Goal: Task Accomplishment & Management: Manage account settings

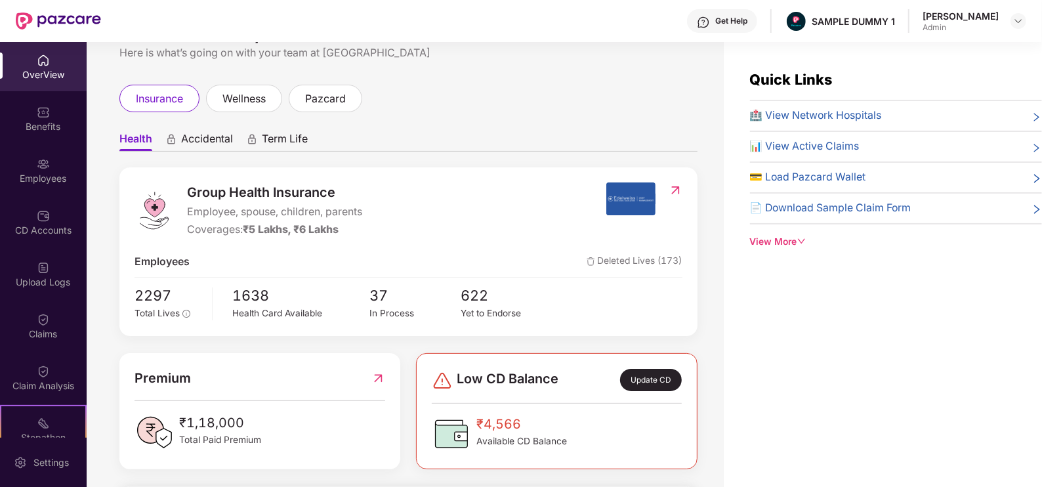
scroll to position [40, 0]
click at [790, 245] on div "View More" at bounding box center [896, 242] width 292 height 14
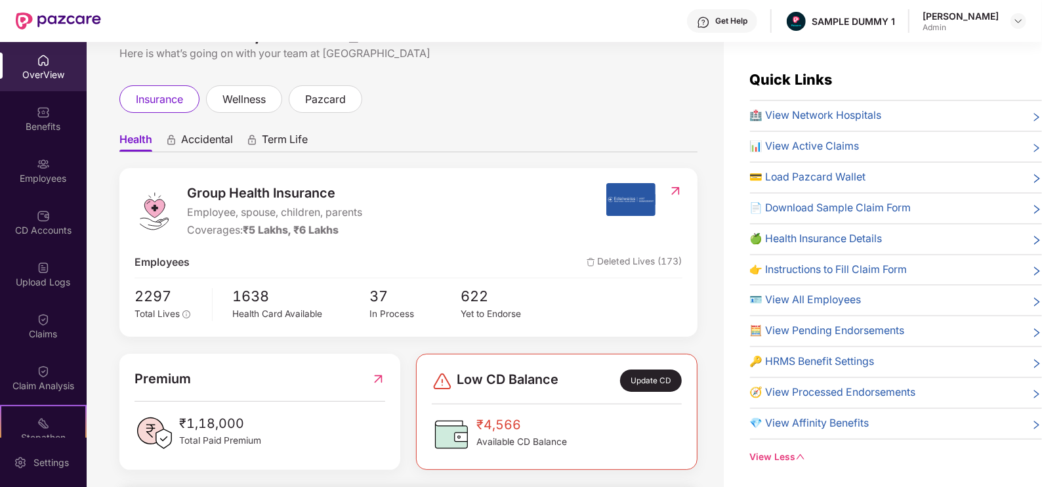
click at [731, 21] on div "Get Help" at bounding box center [731, 21] width 32 height 11
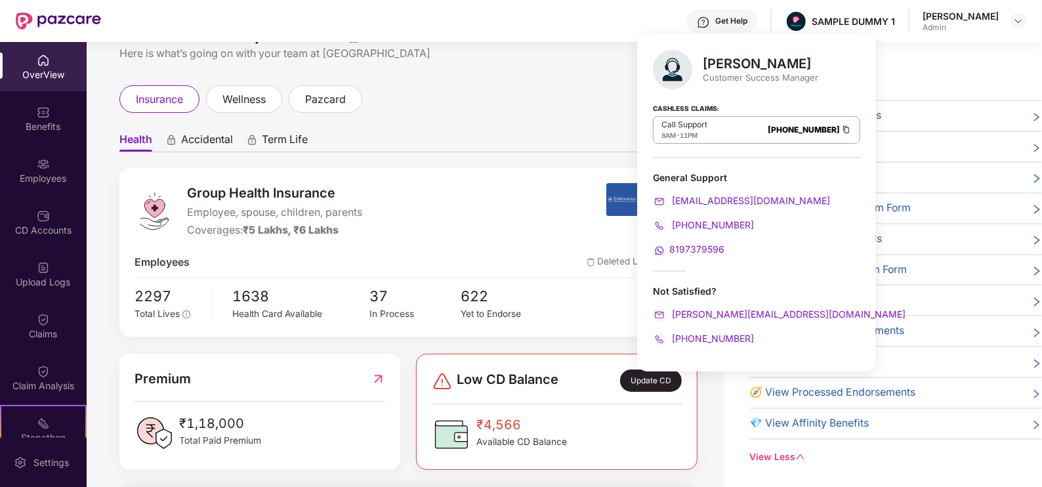
click at [551, 14] on div "Get Help SAMPLE DUMMY 1 [PERSON_NAME] Admin" at bounding box center [563, 21] width 925 height 42
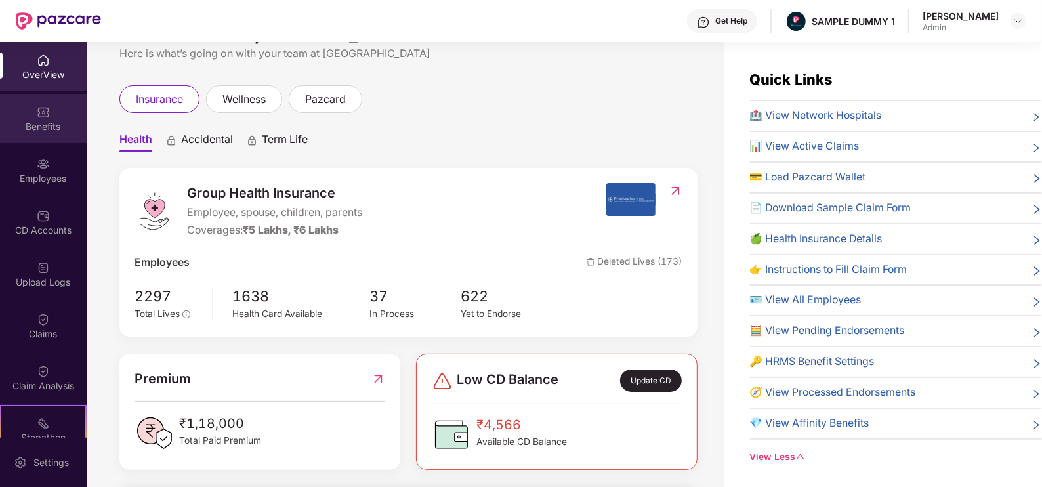
click at [29, 123] on div "Benefits" at bounding box center [43, 126] width 87 height 13
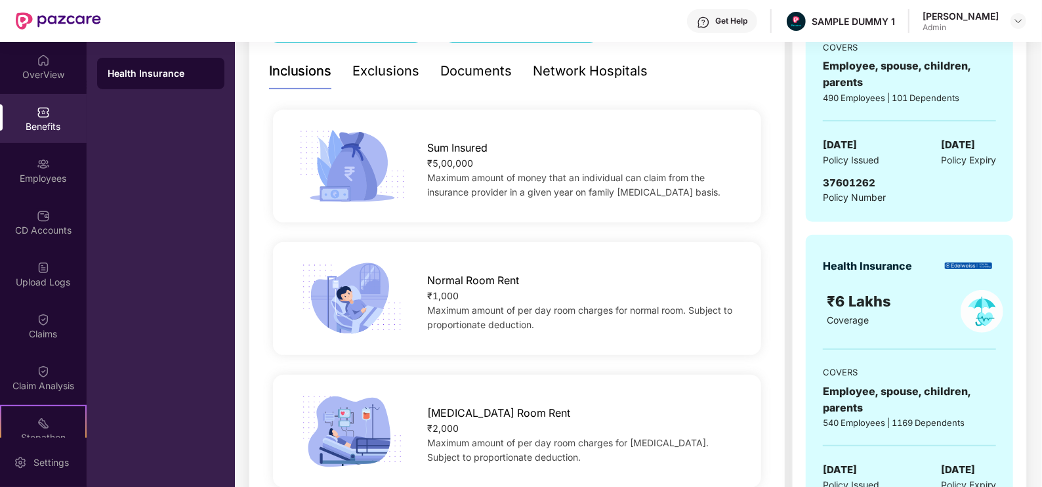
scroll to position [285, 0]
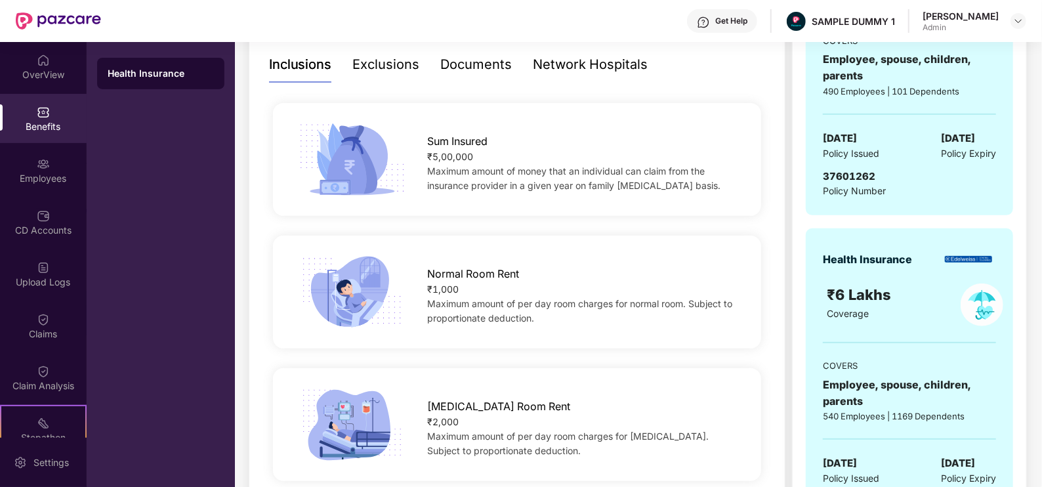
click at [367, 72] on div "Exclusions" at bounding box center [386, 64] width 67 height 20
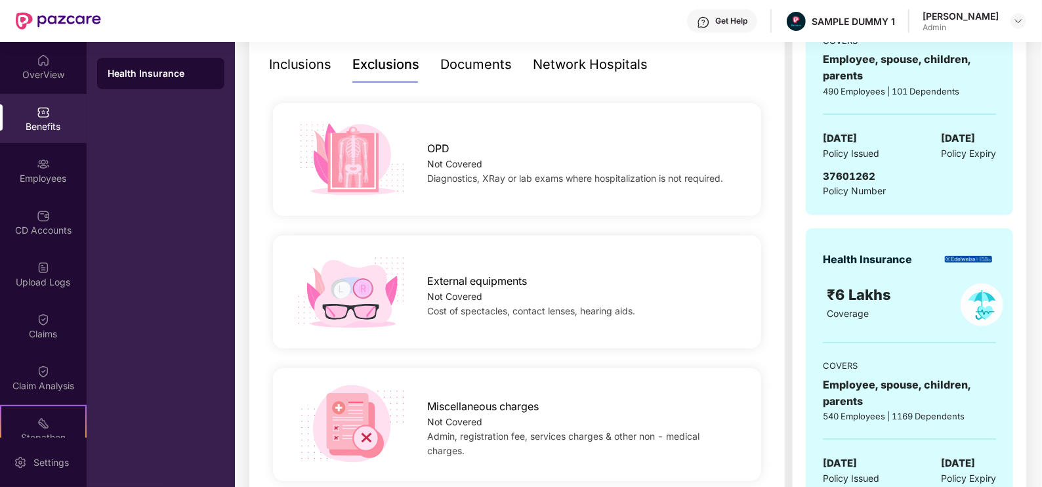
click at [468, 70] on div "Documents" at bounding box center [477, 64] width 72 height 20
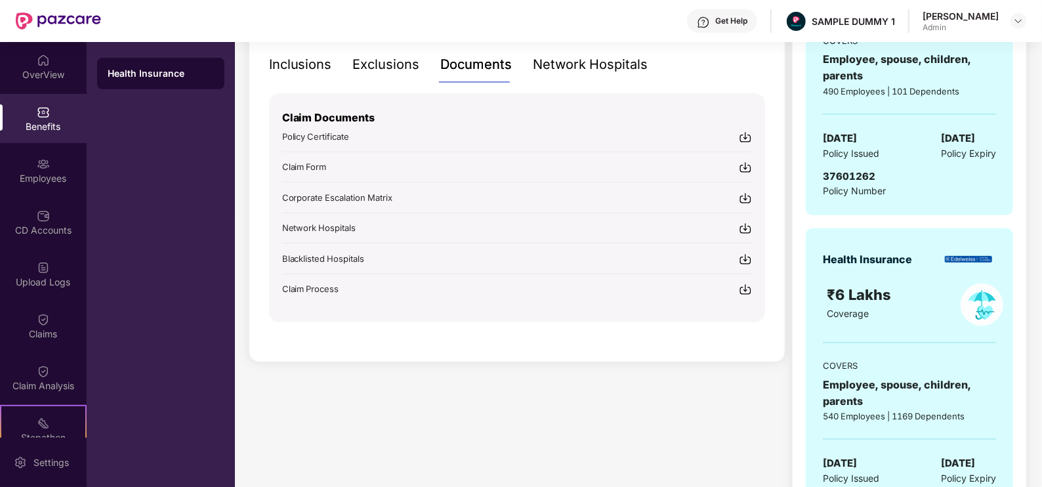
click at [561, 76] on div "Network Hospitals" at bounding box center [591, 65] width 115 height 36
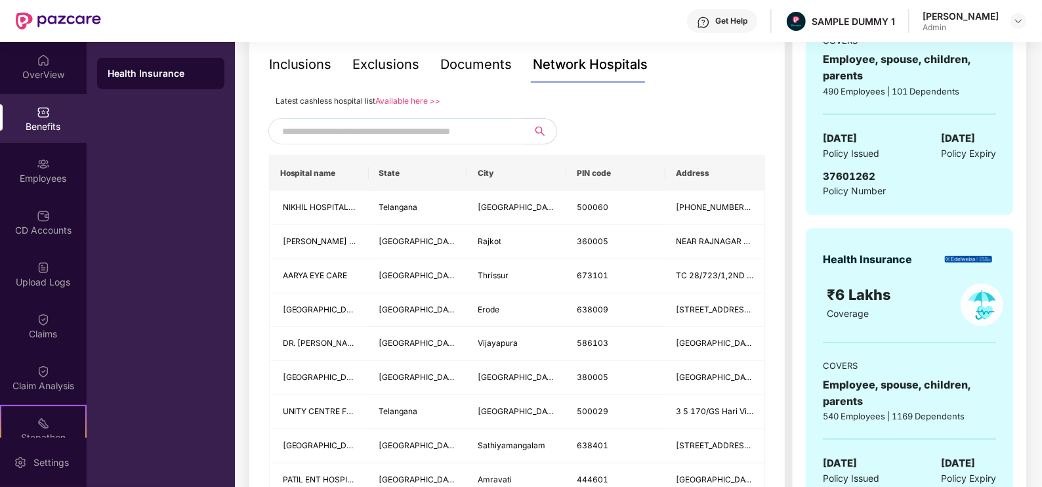
click at [374, 133] on input "text" at bounding box center [394, 131] width 224 height 20
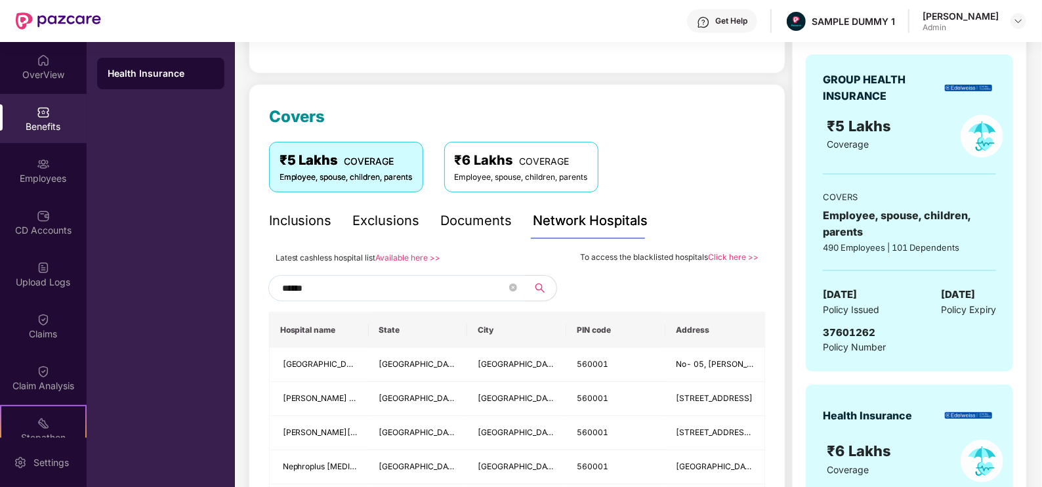
scroll to position [127, 0]
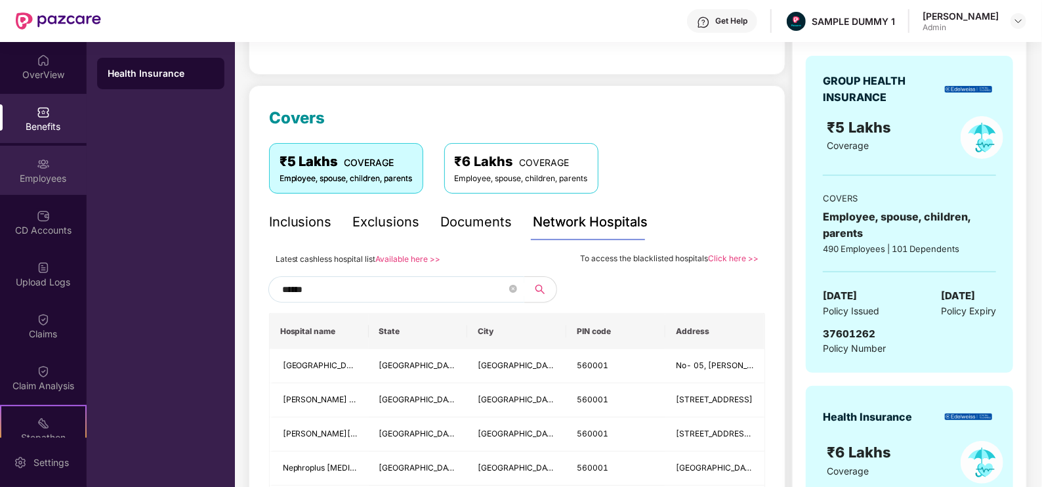
type input "******"
click at [56, 156] on div "Employees" at bounding box center [43, 170] width 87 height 49
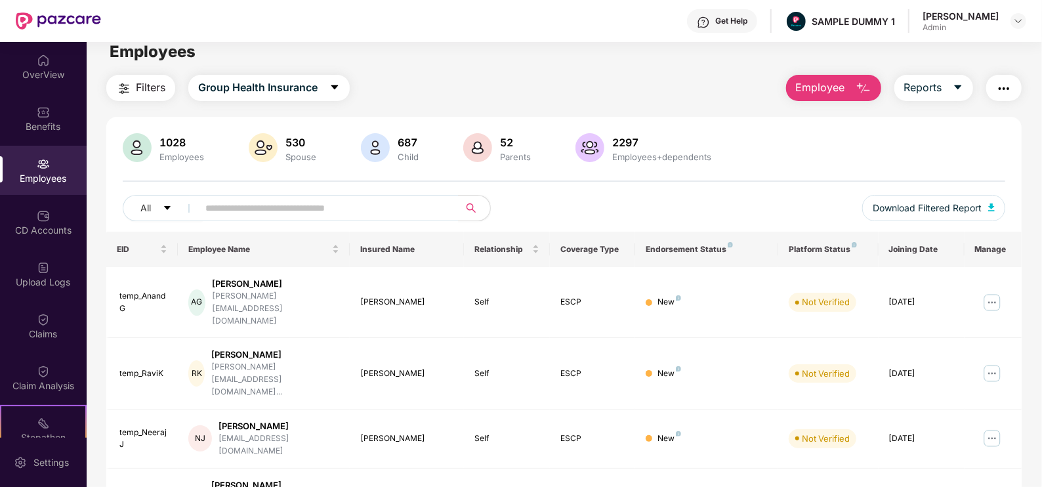
scroll to position [0, 0]
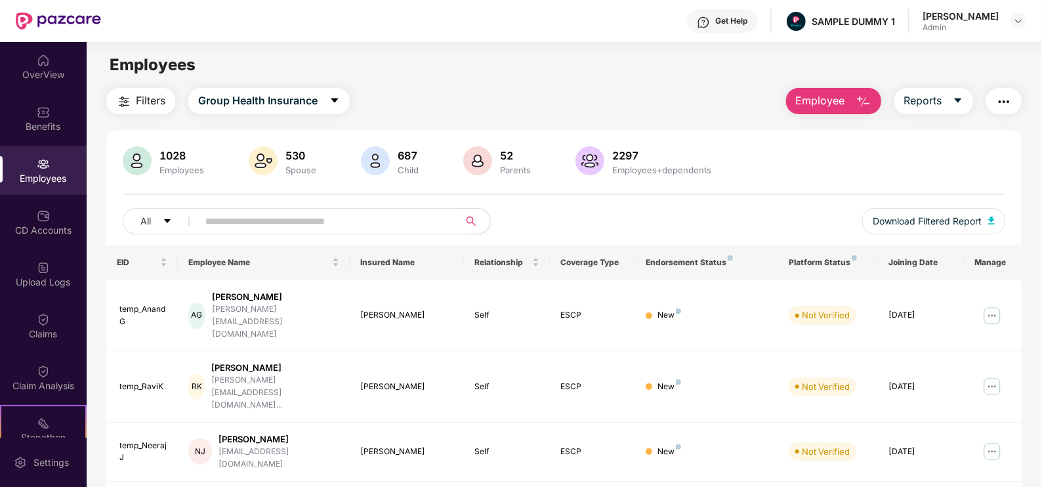
click at [822, 109] on button "Employee" at bounding box center [833, 101] width 95 height 26
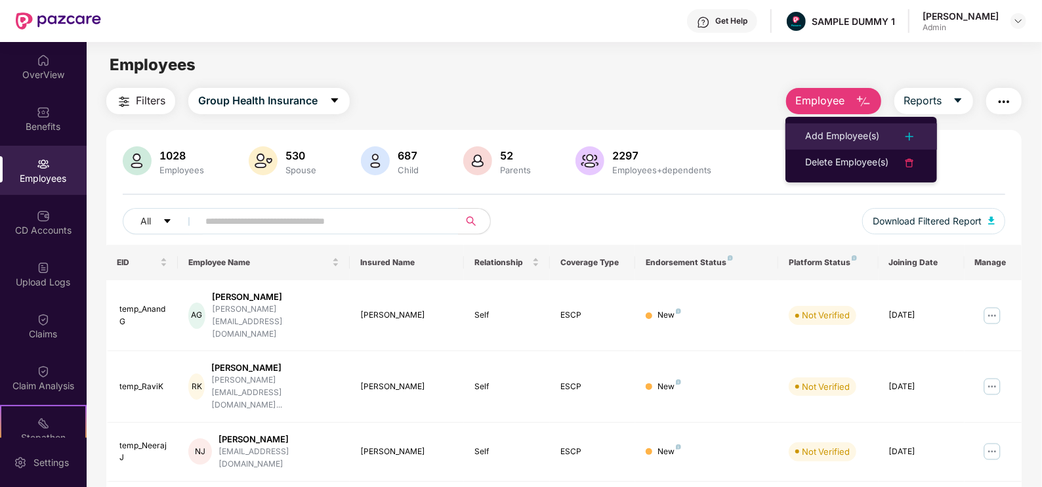
click at [826, 129] on div "Add Employee(s)" at bounding box center [842, 137] width 74 height 16
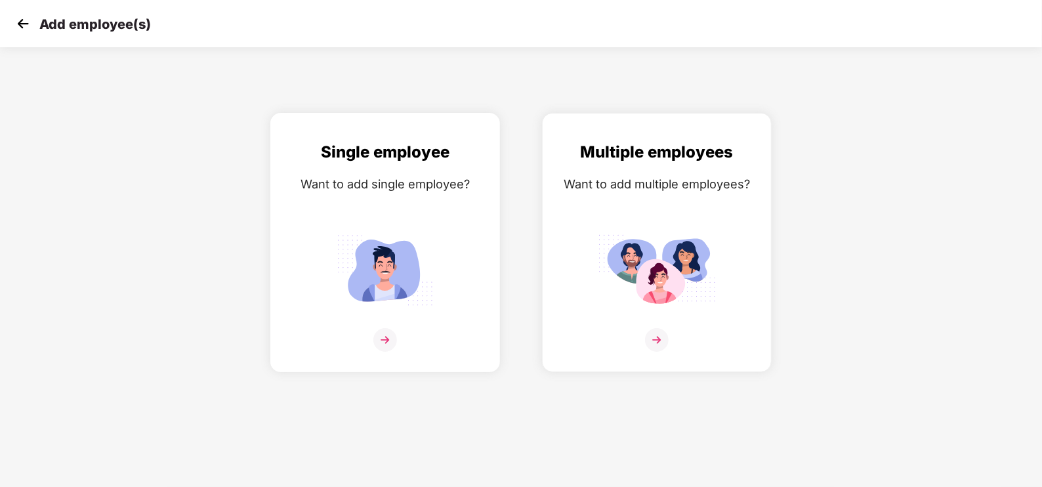
click at [380, 338] on img at bounding box center [385, 340] width 24 height 24
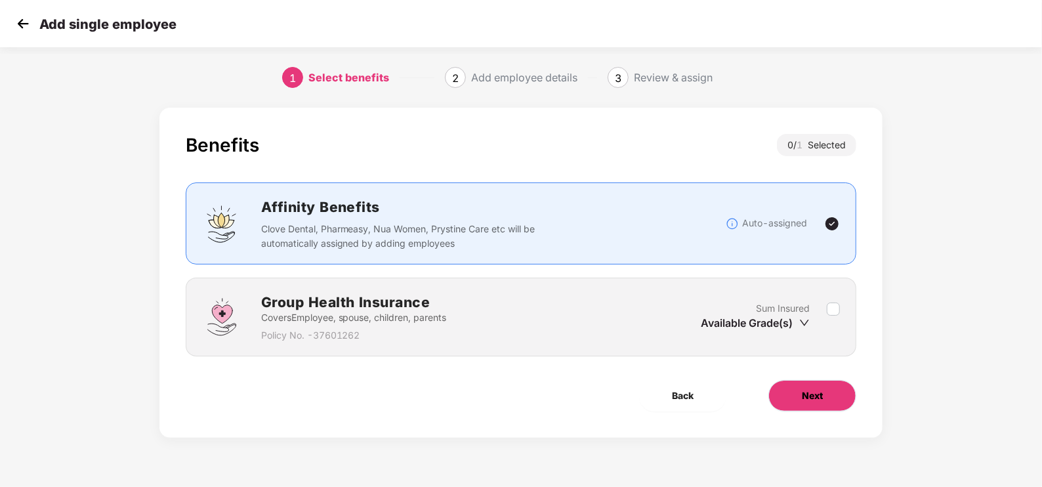
click at [820, 397] on span "Next" at bounding box center [812, 396] width 21 height 14
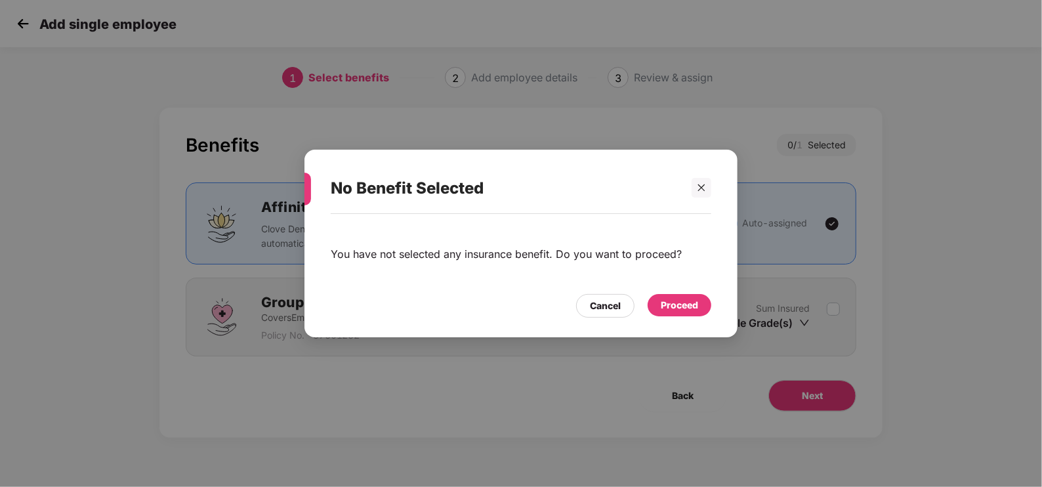
click at [666, 305] on div "Proceed" at bounding box center [679, 305] width 37 height 14
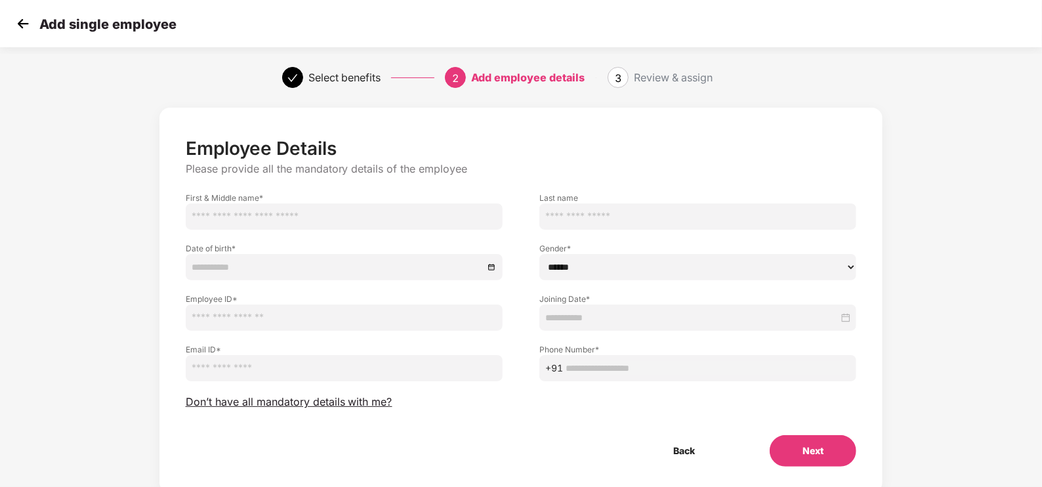
click at [36, 26] on div "Add single employee" at bounding box center [94, 23] width 163 height 19
click at [19, 26] on img at bounding box center [23, 24] width 20 height 20
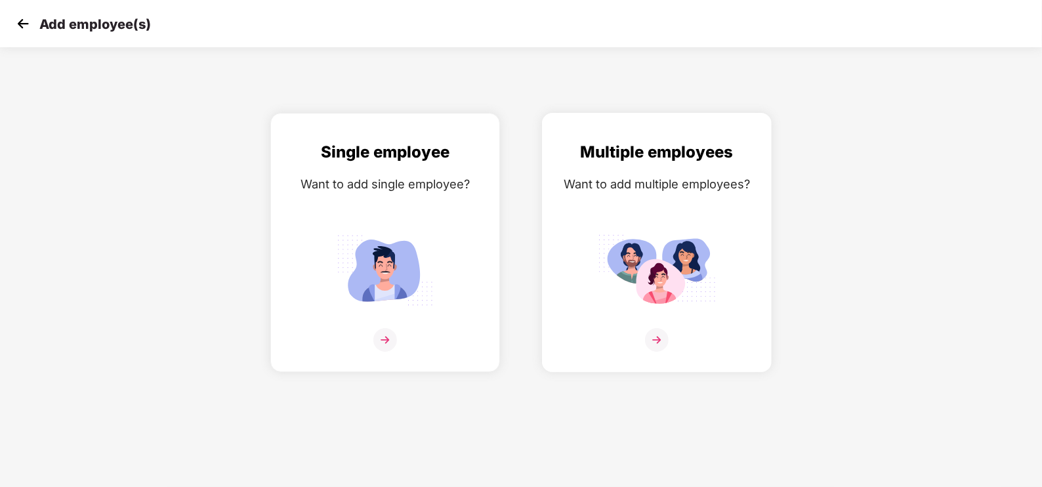
click at [645, 317] on div "Multiple employees Want to add multiple employees?" at bounding box center [657, 254] width 202 height 228
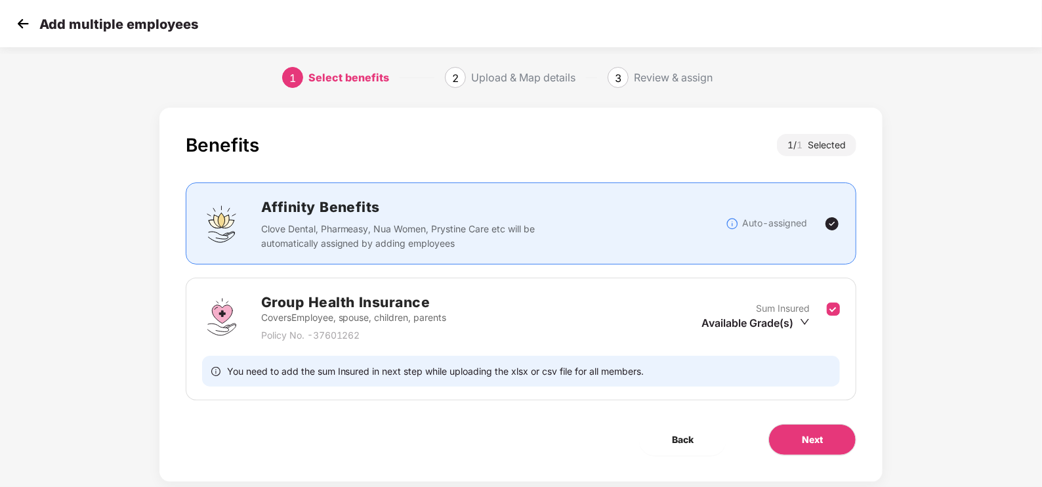
click at [28, 24] on img at bounding box center [23, 24] width 20 height 20
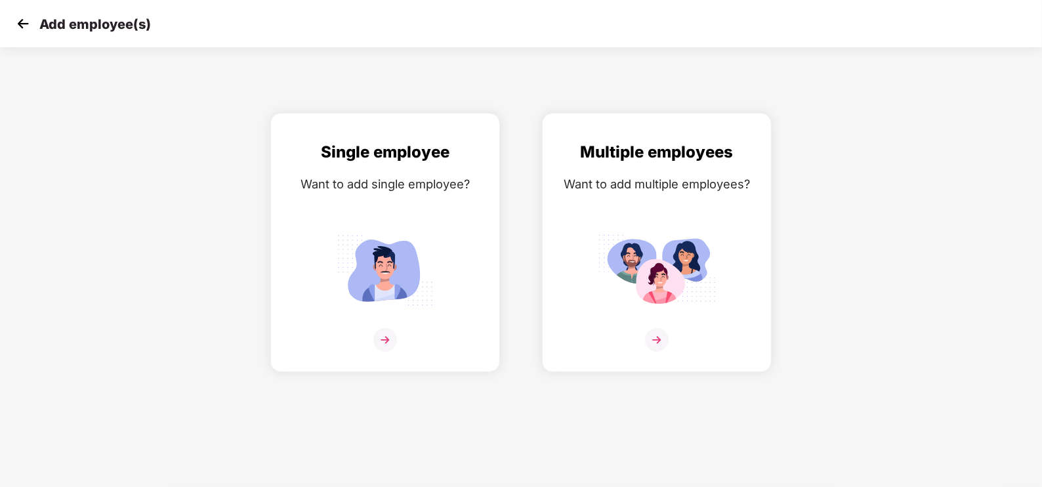
click at [28, 24] on img at bounding box center [23, 24] width 20 height 20
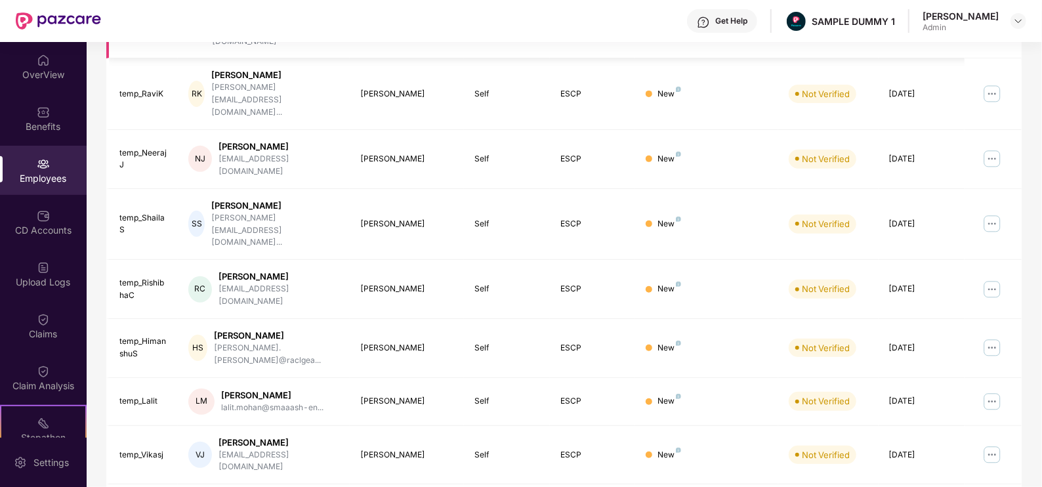
scroll to position [318, 0]
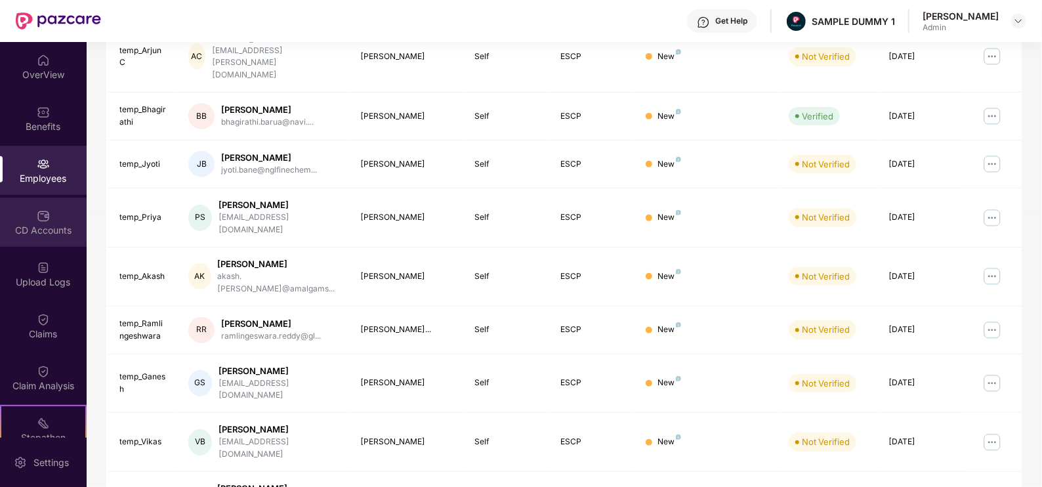
click at [32, 225] on div "CD Accounts" at bounding box center [43, 230] width 87 height 13
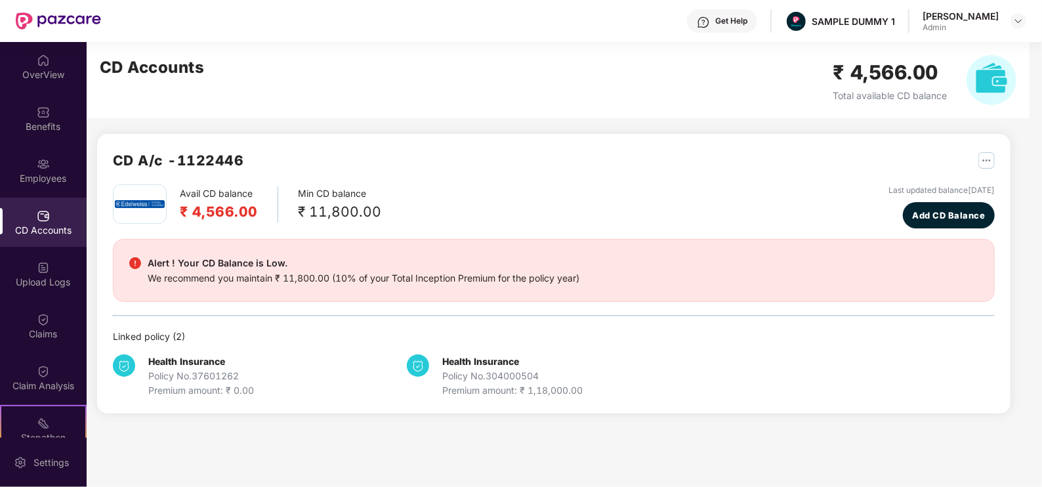
scroll to position [0, 0]
click at [41, 328] on div "Claims" at bounding box center [43, 334] width 87 height 13
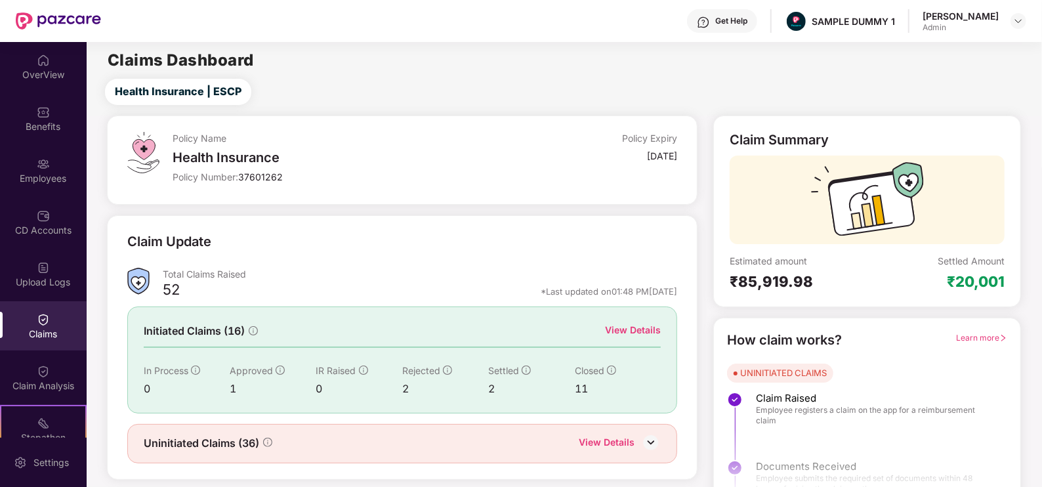
click at [615, 325] on div "View Details" at bounding box center [633, 330] width 56 height 14
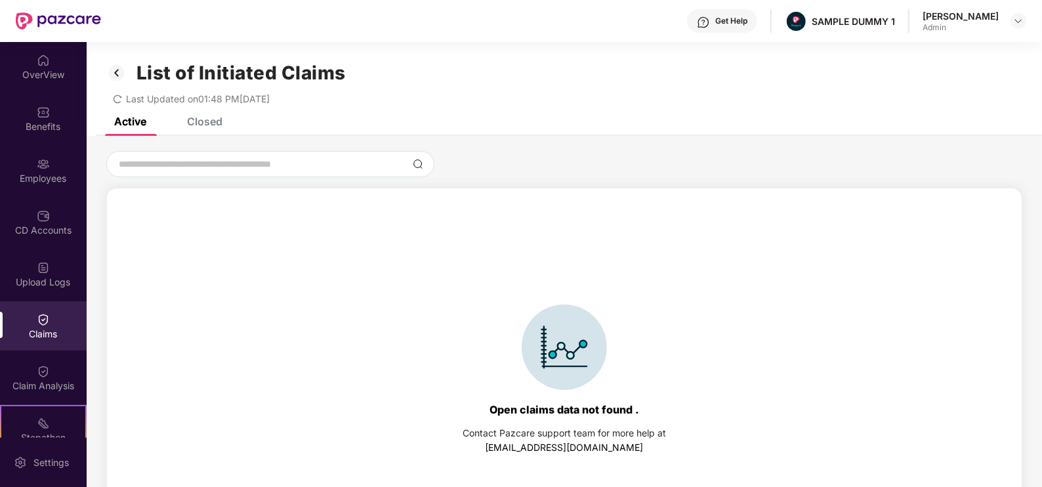
click at [213, 123] on div "Closed" at bounding box center [204, 121] width 35 height 13
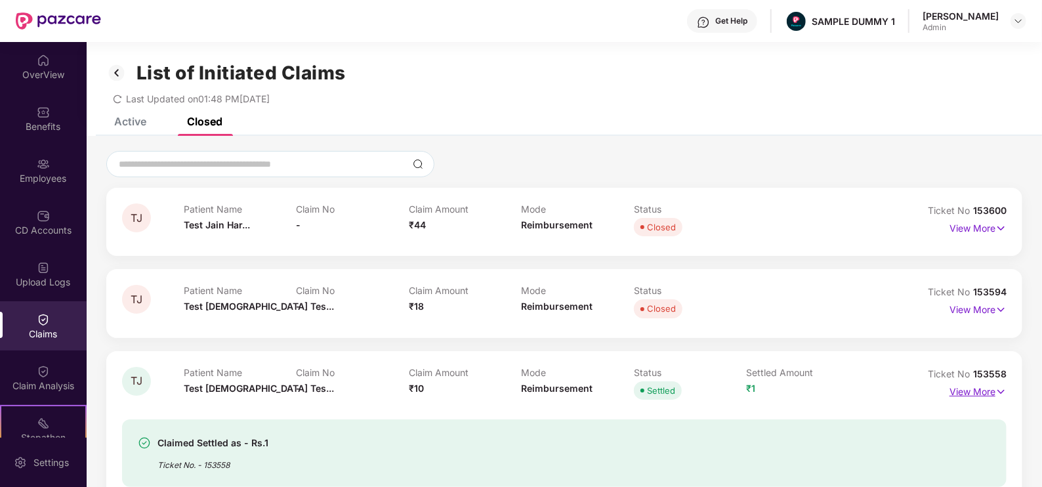
click at [975, 396] on p "View More" at bounding box center [978, 390] width 57 height 18
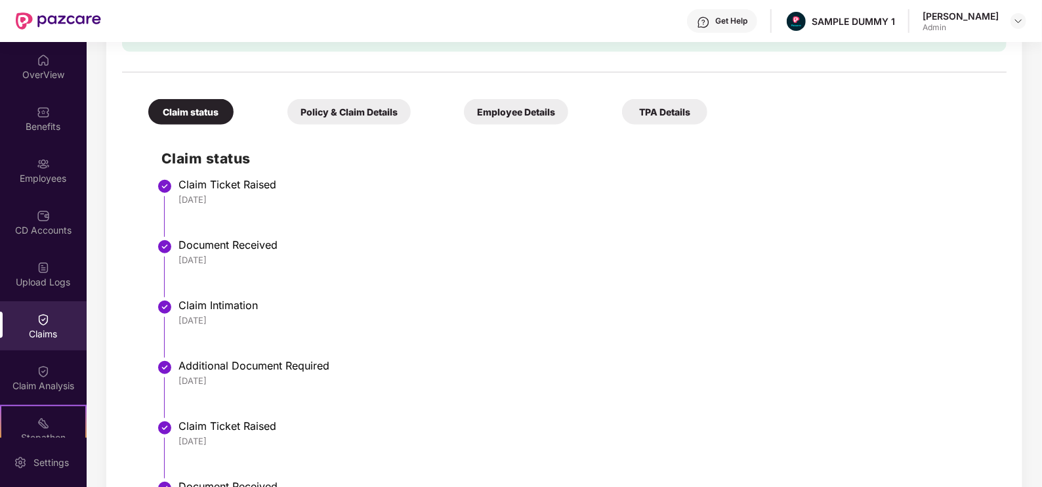
scroll to position [478, 0]
click at [343, 112] on div "Policy & Claim Details" at bounding box center [348, 111] width 123 height 26
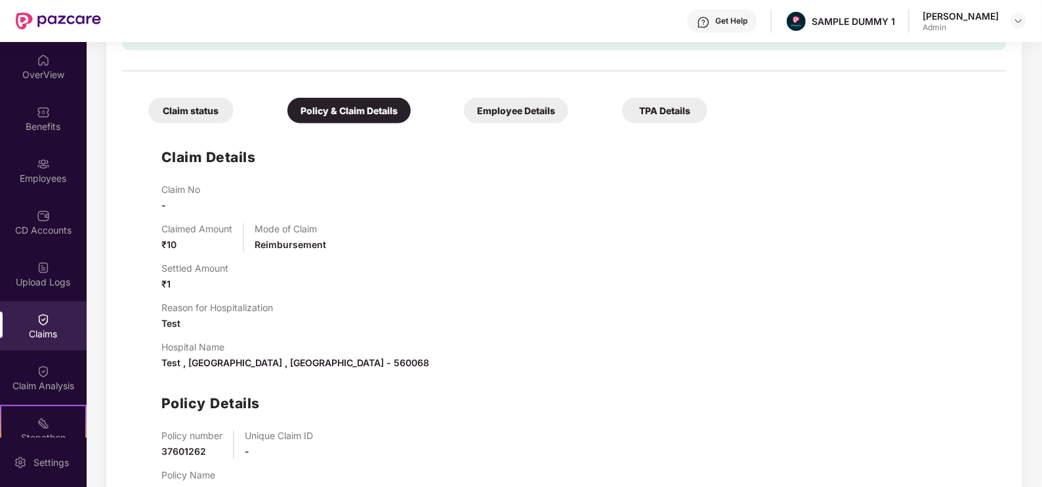
click at [526, 117] on div "Employee Details" at bounding box center [516, 111] width 104 height 26
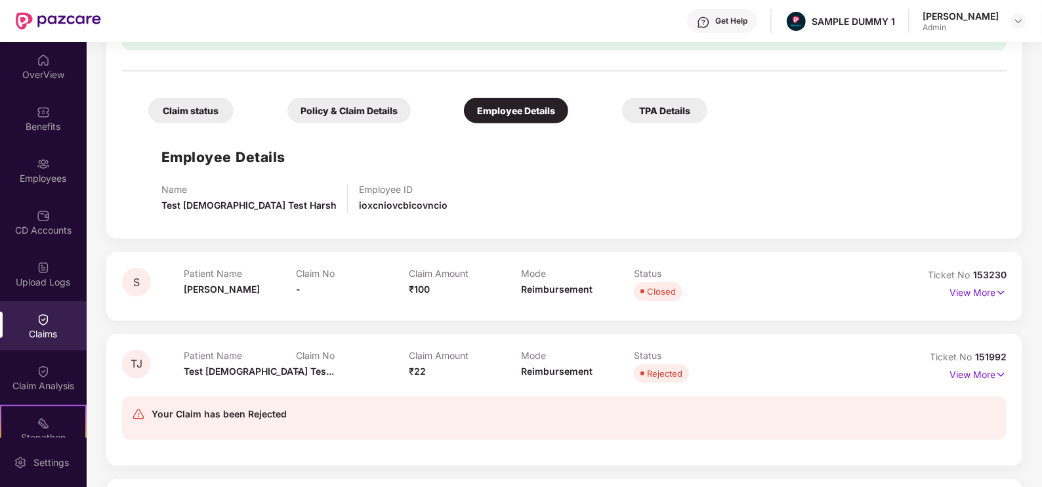
click at [675, 119] on div "TPA Details" at bounding box center [664, 111] width 85 height 26
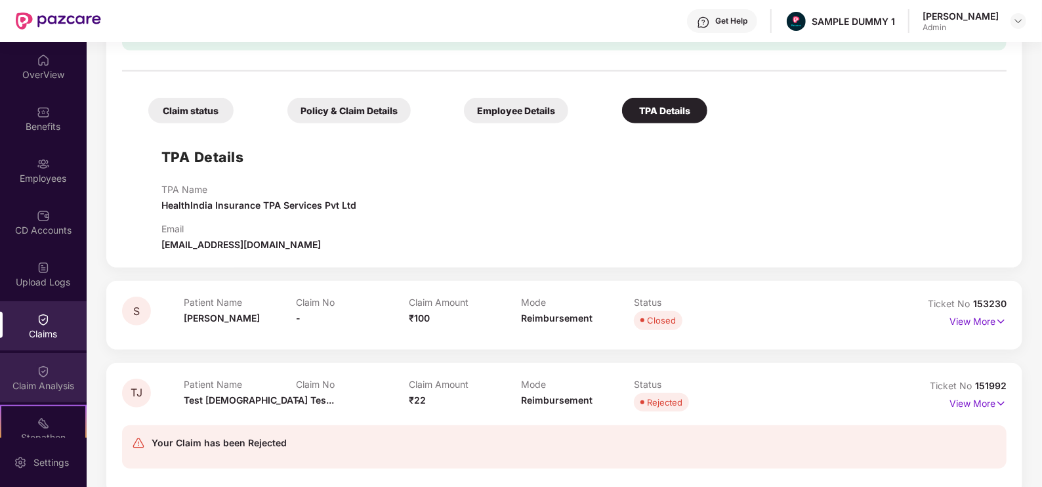
click at [43, 377] on img at bounding box center [43, 371] width 13 height 13
